Goal: Find specific page/section: Find specific page/section

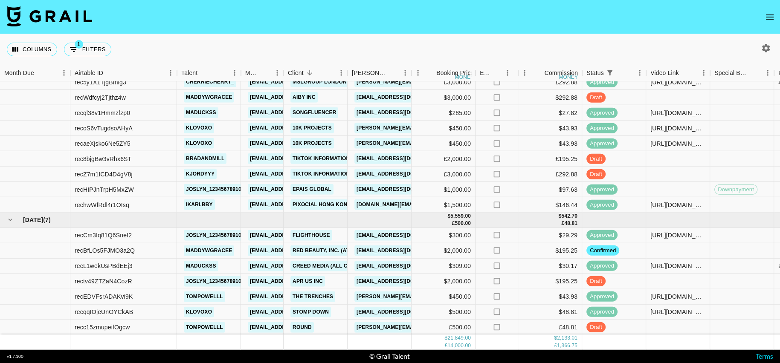
scroll to position [310, 0]
click at [775, 14] on button "open drawer" at bounding box center [769, 17] width 17 height 17
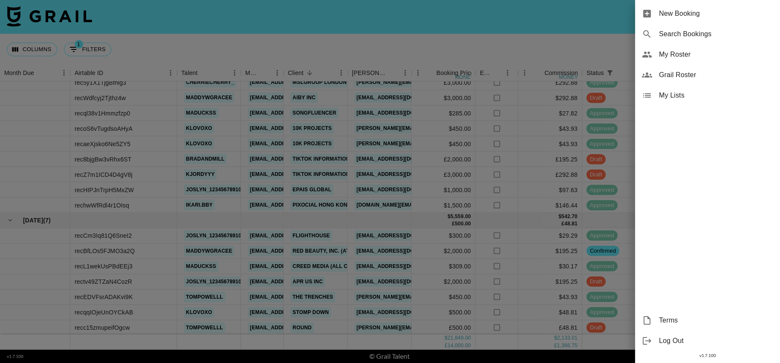
drag, startPoint x: 711, startPoint y: 42, endPoint x: 717, endPoint y: 50, distance: 10.3
click at [717, 50] on ul "New Booking Search Bookings My Roster Grail Roster My Lists" at bounding box center [707, 54] width 145 height 109
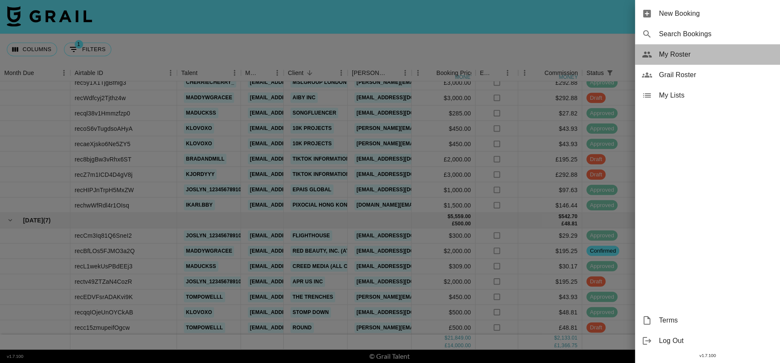
click at [708, 53] on span "My Roster" at bounding box center [716, 54] width 114 height 10
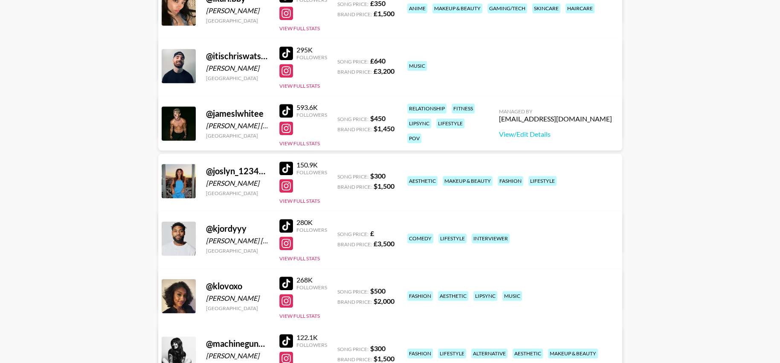
scroll to position [796, 0]
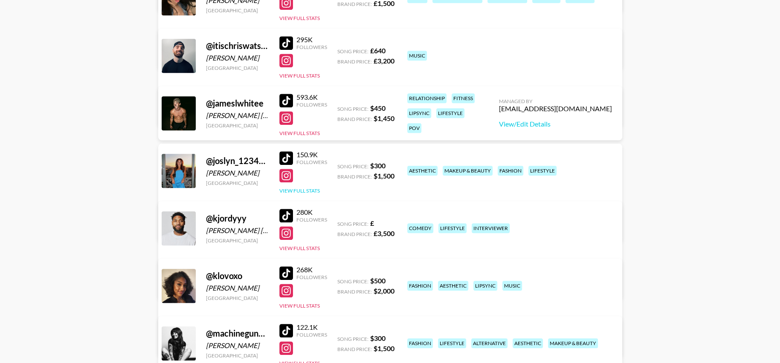
click at [305, 190] on button "View Full Stats" at bounding box center [299, 191] width 41 height 6
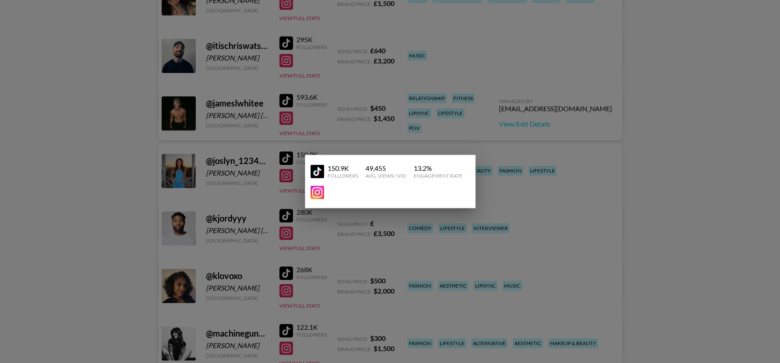
click at [457, 90] on div at bounding box center [390, 181] width 780 height 363
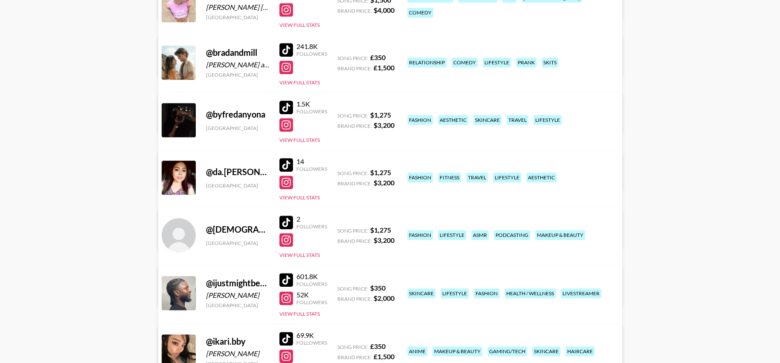
scroll to position [432, 0]
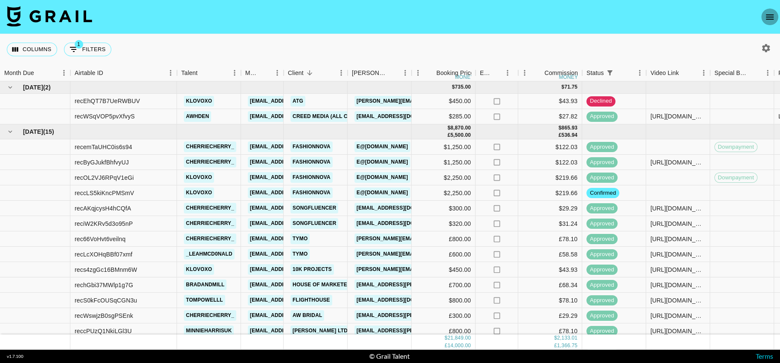
click at [764, 18] on icon "open drawer" at bounding box center [769, 17] width 10 height 10
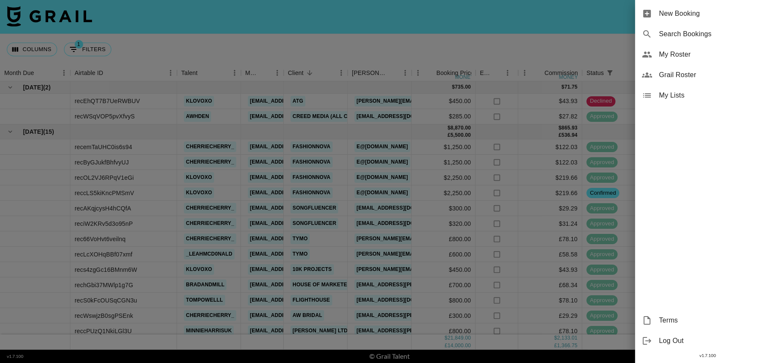
click at [700, 53] on span "My Roster" at bounding box center [716, 54] width 114 height 10
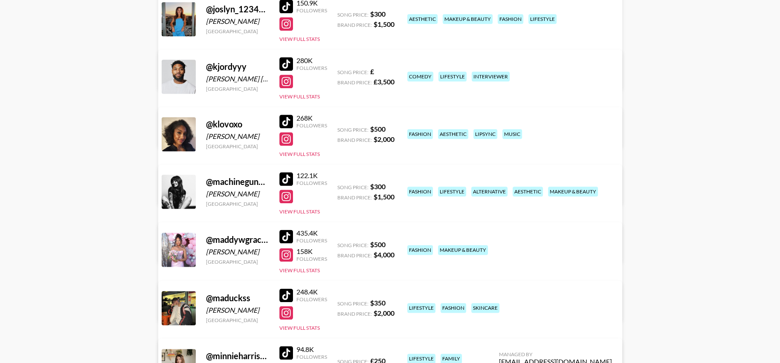
scroll to position [1002, 0]
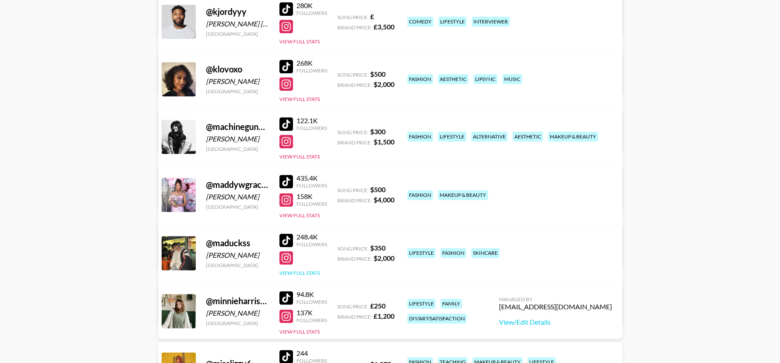
click at [301, 273] on button "View Full Stats" at bounding box center [299, 273] width 41 height 6
